Goal: Task Accomplishment & Management: Manage account settings

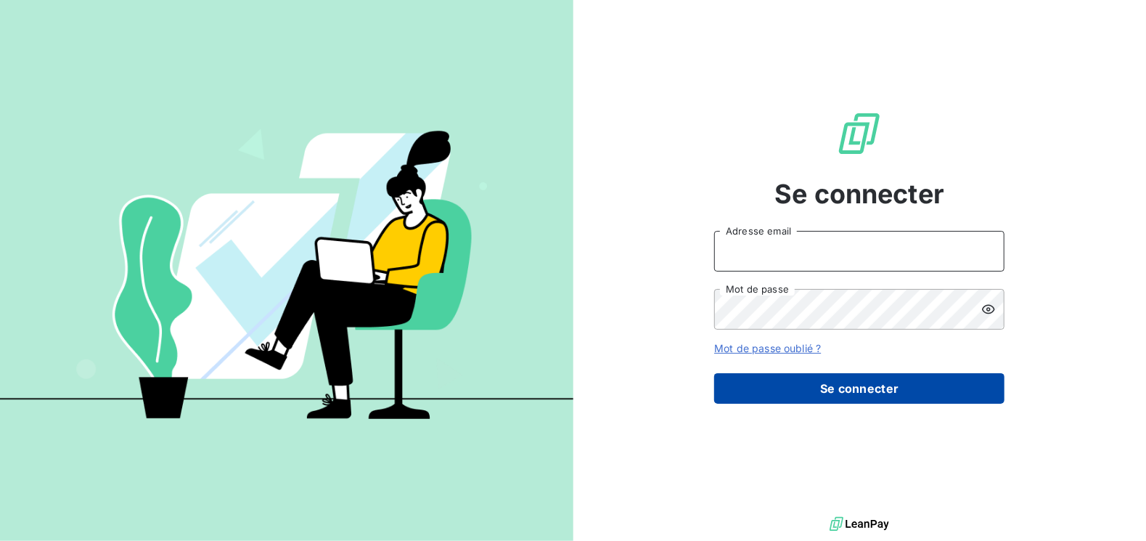
type input "[EMAIL_ADDRESS][DOMAIN_NAME]"
click at [843, 401] on button "Se connecter" at bounding box center [859, 388] width 290 height 30
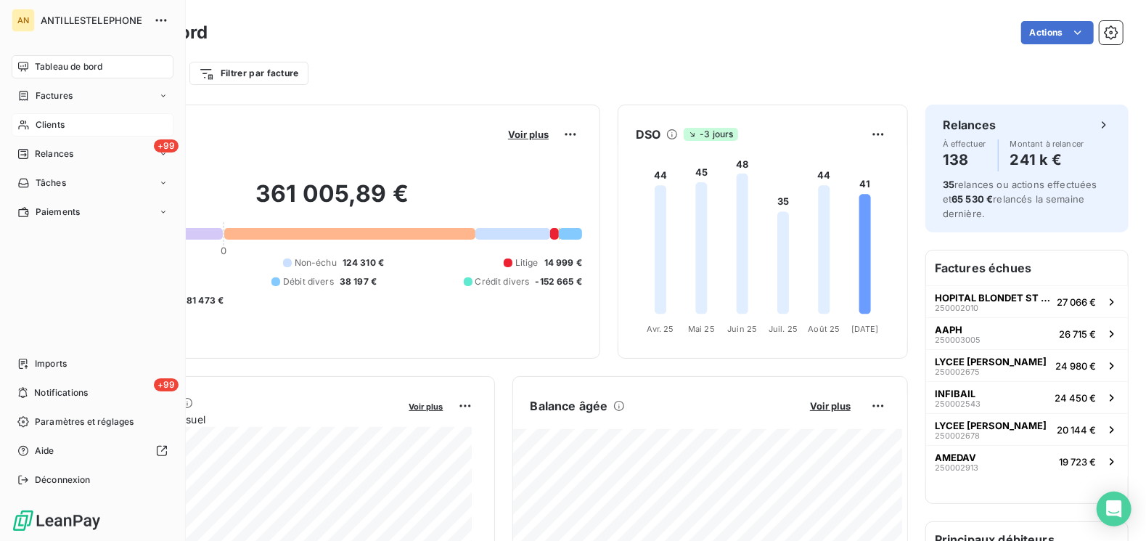
click at [54, 128] on span "Clients" at bounding box center [50, 124] width 29 height 13
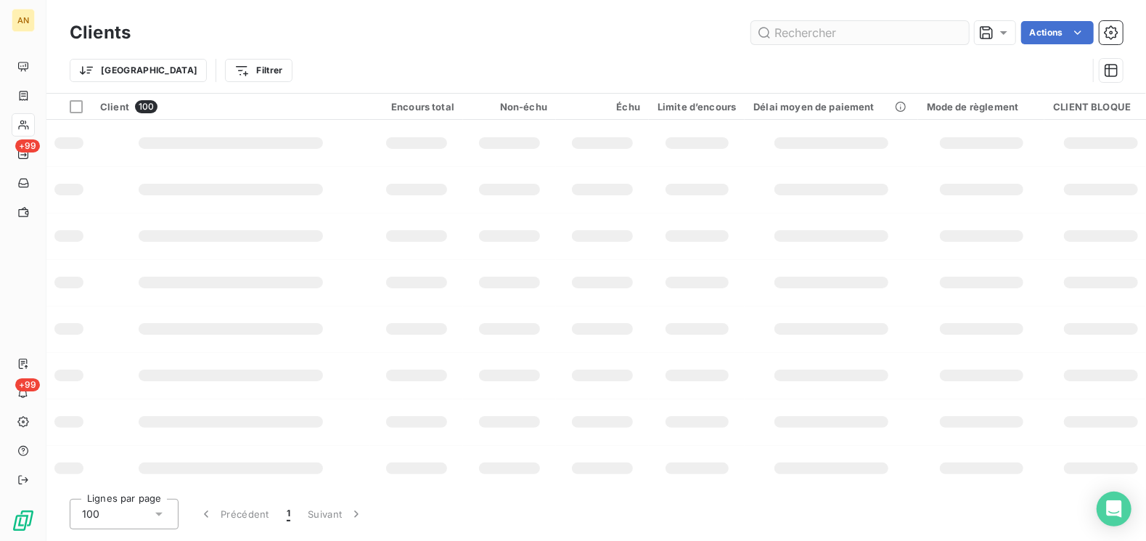
click at [826, 40] on input "text" at bounding box center [860, 32] width 218 height 23
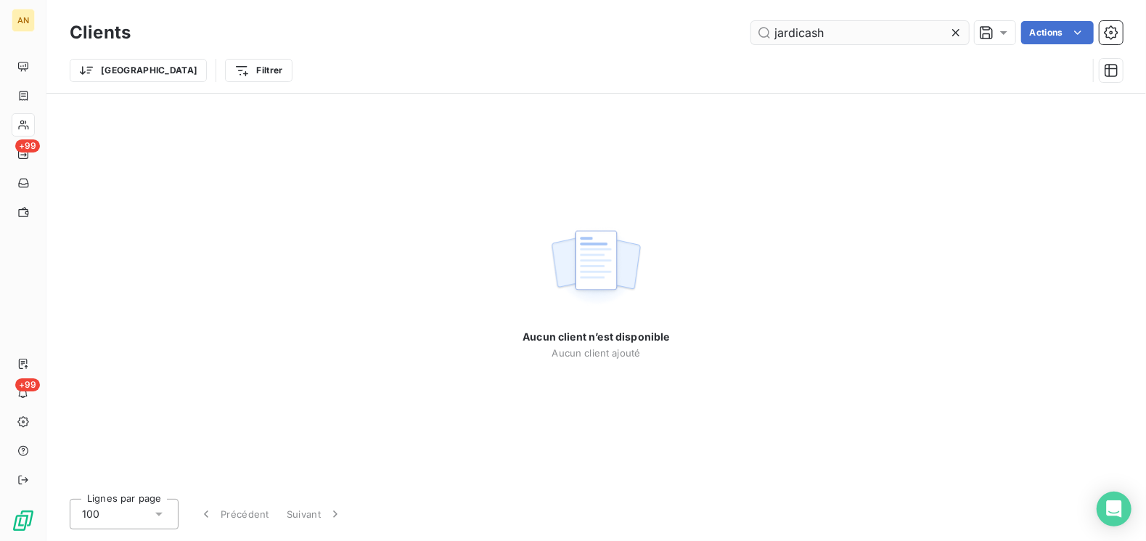
click at [798, 38] on input "jardicash" at bounding box center [860, 32] width 218 height 23
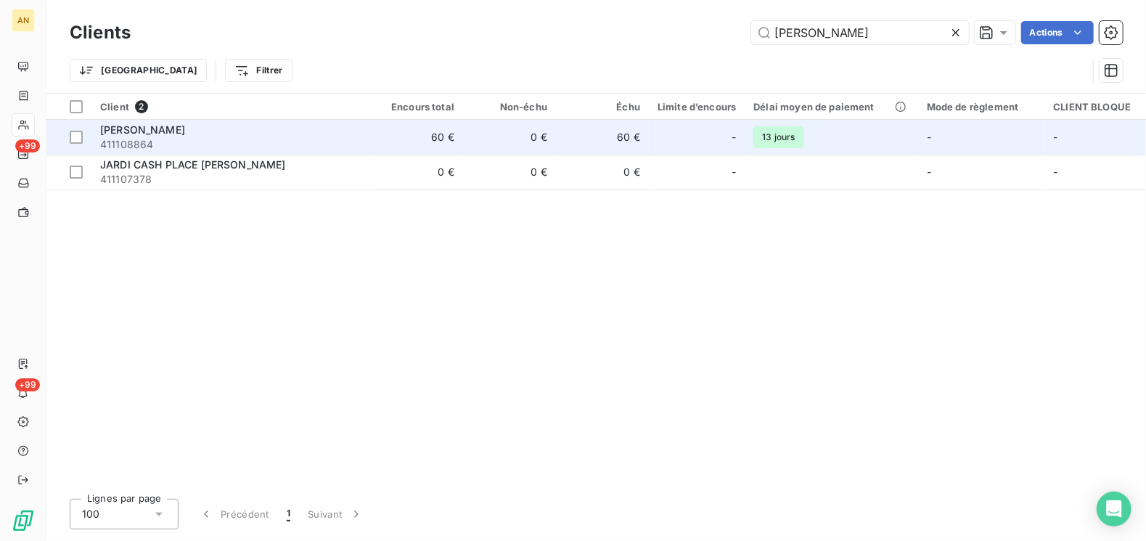
type input "[PERSON_NAME]"
click at [172, 139] on span "411108864" at bounding box center [230, 144] width 261 height 15
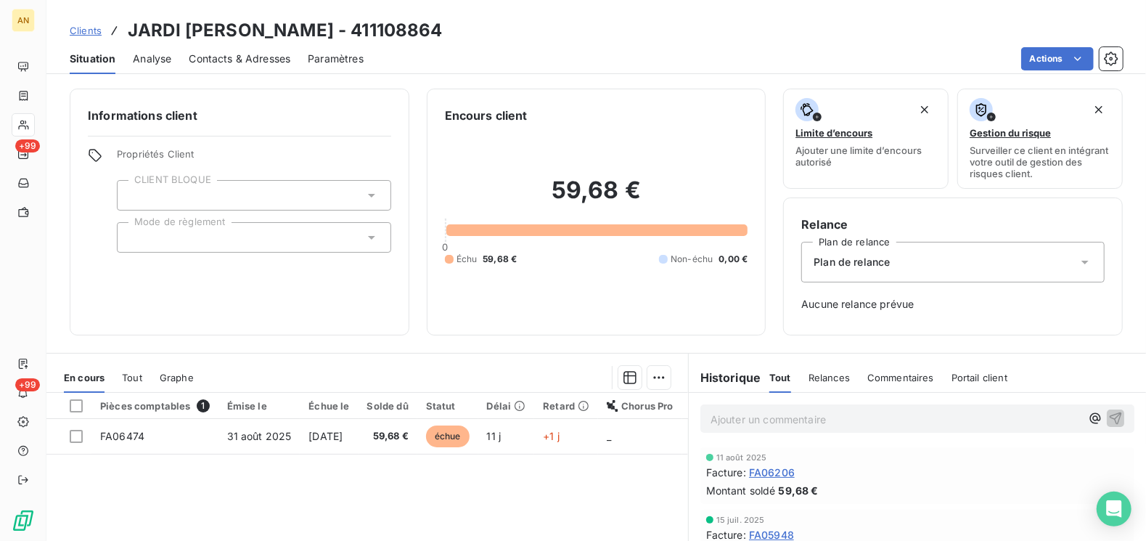
click at [245, 57] on span "Contacts & Adresses" at bounding box center [240, 59] width 102 height 15
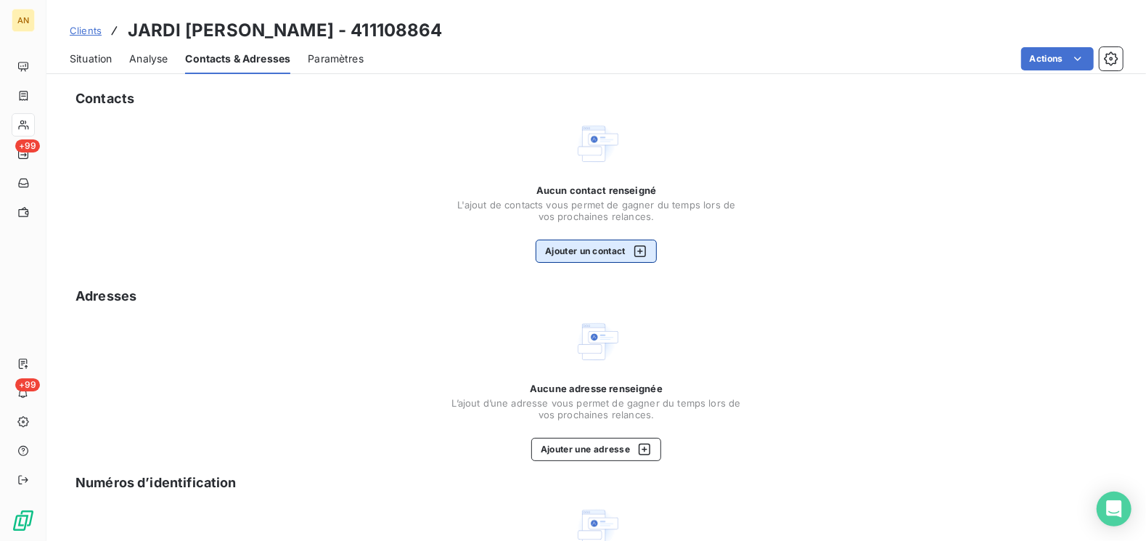
click at [637, 252] on icon "button" at bounding box center [640, 251] width 15 height 15
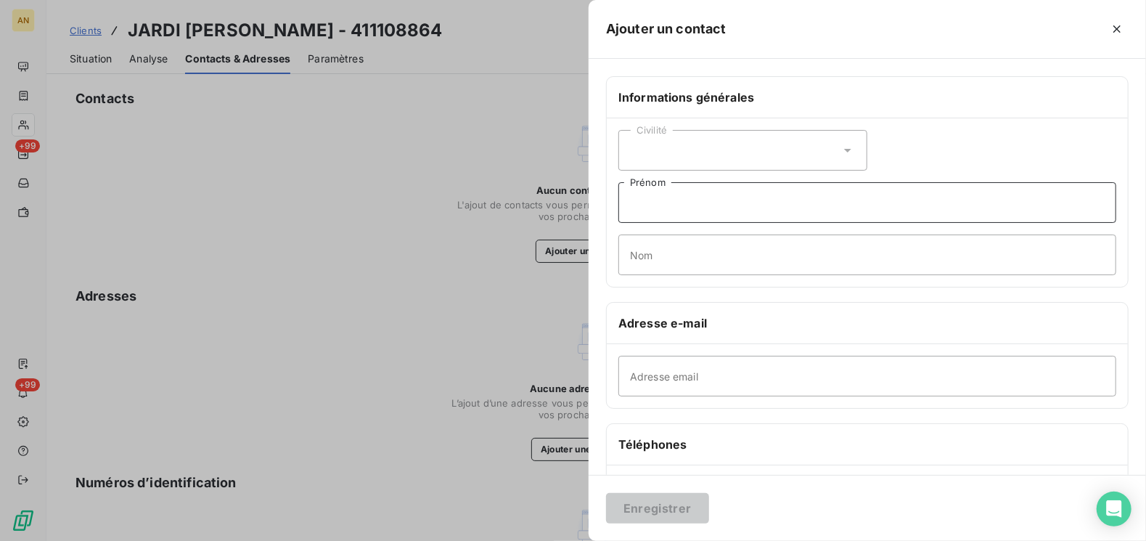
click at [664, 205] on input "Prénom" at bounding box center [867, 202] width 498 height 41
click at [649, 157] on div "Civilité" at bounding box center [742, 150] width 249 height 41
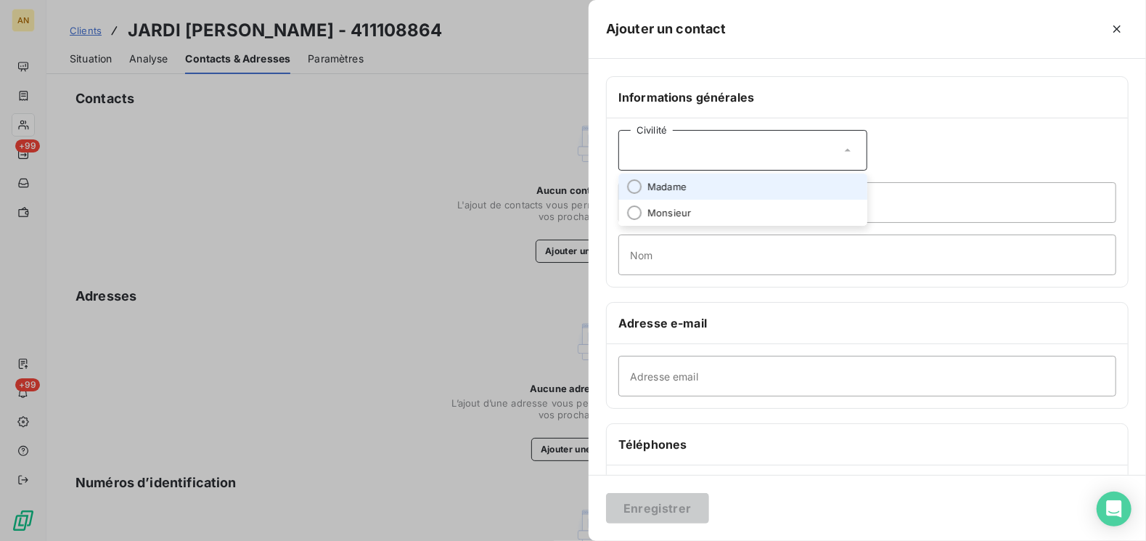
click at [674, 183] on span "Madame" at bounding box center [666, 187] width 39 height 14
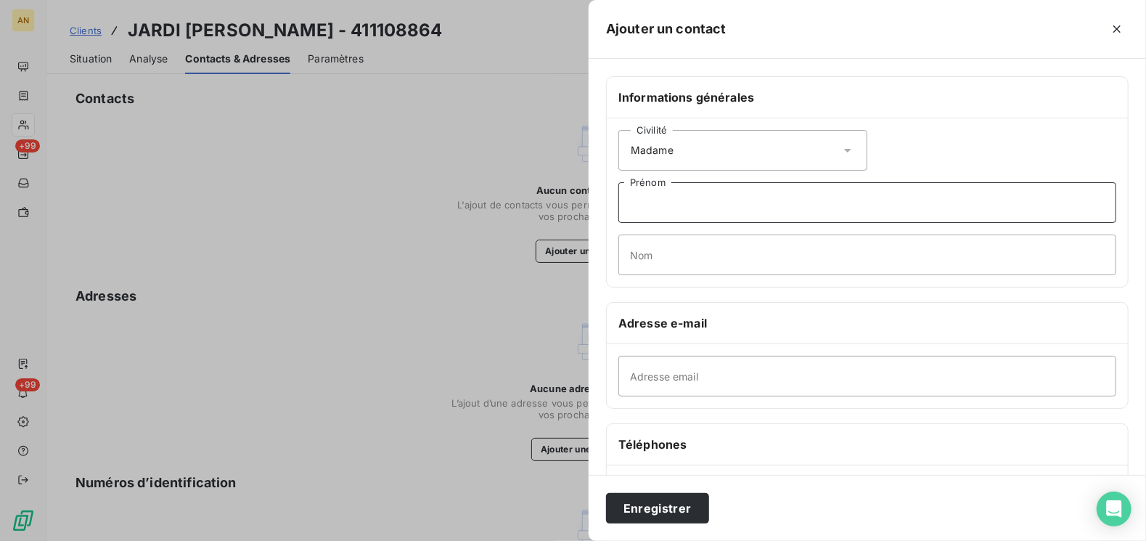
click at [674, 203] on input "Prénom" at bounding box center [867, 202] width 498 height 41
type input "c"
type input "COMPTA"
click at [700, 359] on input "Adresse email" at bounding box center [867, 376] width 498 height 41
paste input "[EMAIL_ADDRESS][DOMAIN_NAME]"
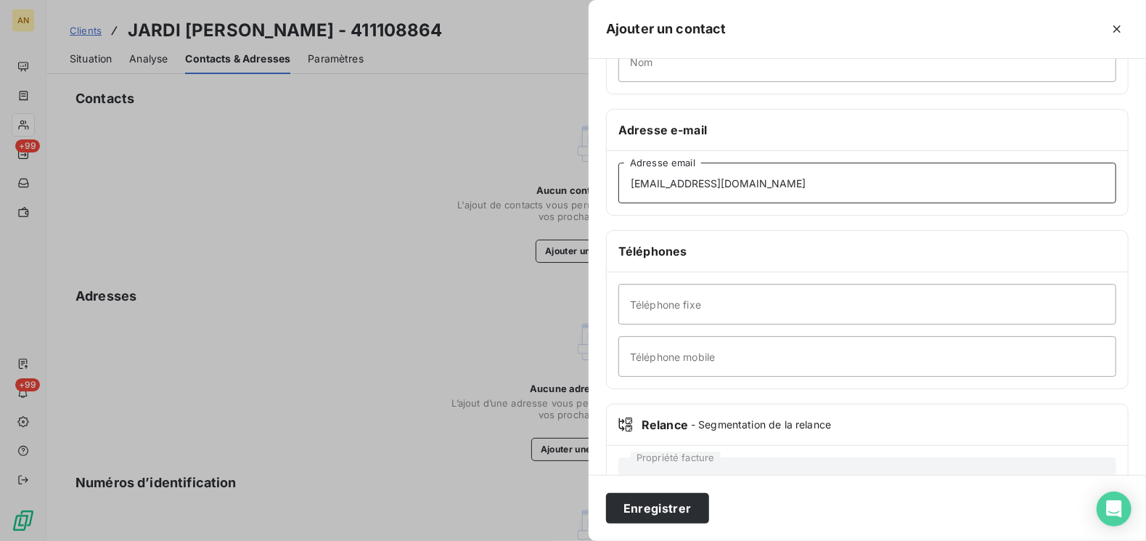
scroll to position [218, 0]
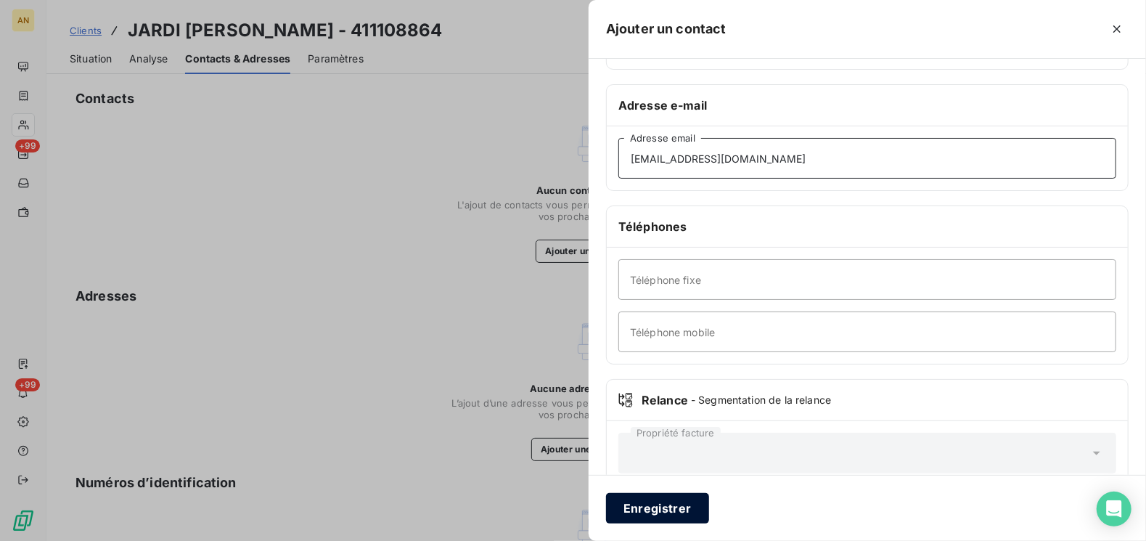
type input "[EMAIL_ADDRESS][DOMAIN_NAME]"
click at [692, 512] on button "Enregistrer" at bounding box center [657, 508] width 103 height 30
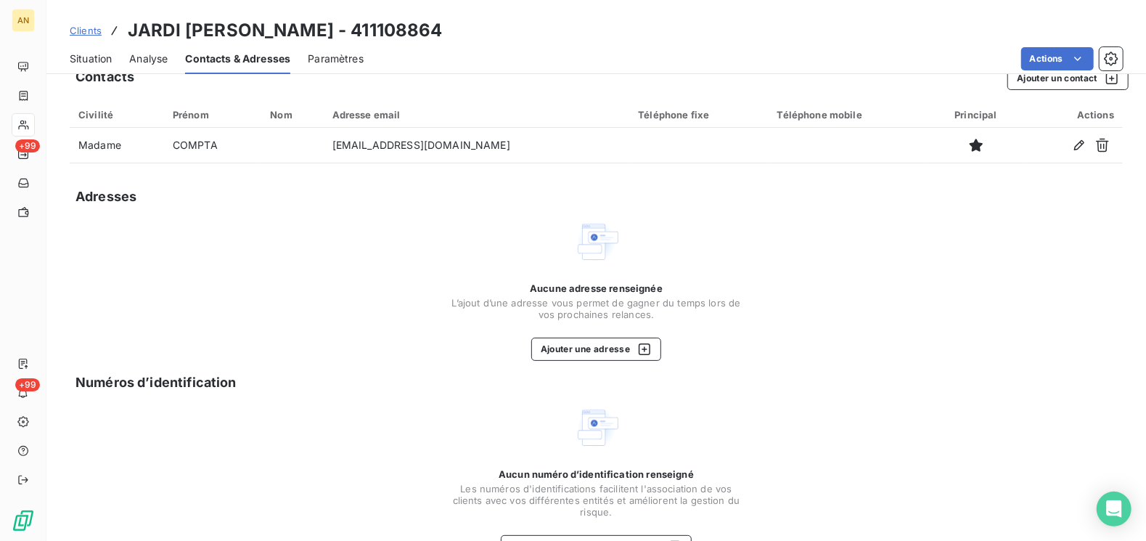
scroll to position [0, 0]
